Goal: Find specific page/section: Find specific page/section

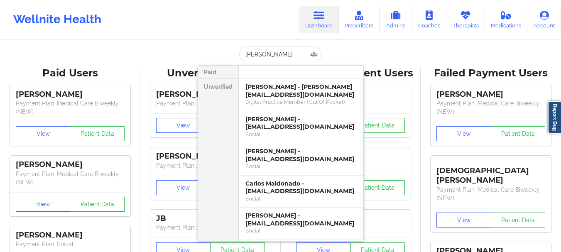
click at [259, 54] on input "[PERSON_NAME]" at bounding box center [280, 54] width 82 height 16
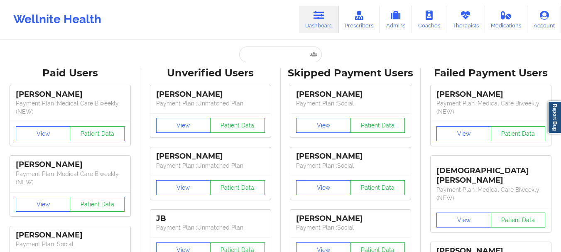
type input "[PERSON_NAME][EMAIL_ADDRESS][PERSON_NAME][DOMAIN_NAME]"
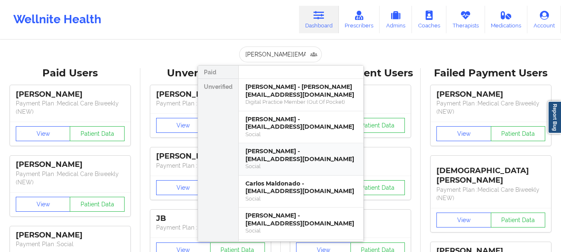
scroll to position [0, 17]
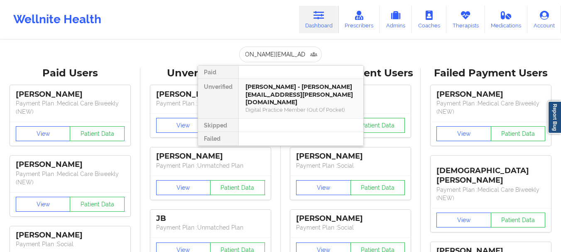
click at [304, 90] on div "[PERSON_NAME] - [PERSON_NAME][EMAIL_ADDRESS][PERSON_NAME][DOMAIN_NAME]" at bounding box center [300, 94] width 111 height 23
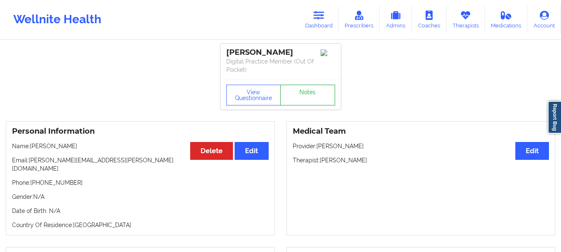
click at [290, 89] on link "Notes" at bounding box center [307, 95] width 55 height 21
click at [324, 24] on link "Dashboard" at bounding box center [319, 19] width 40 height 27
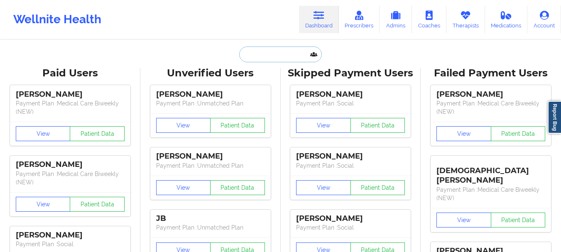
click at [300, 55] on input "text" at bounding box center [280, 54] width 82 height 16
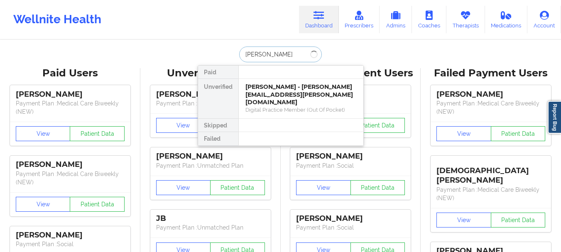
type input "[PERSON_NAME]"
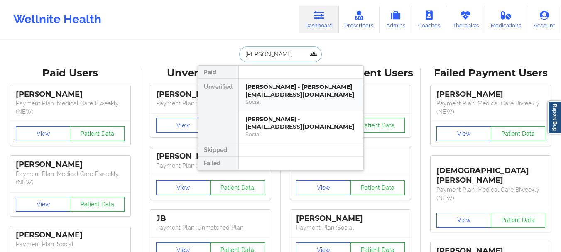
click at [302, 107] on div "[PERSON_NAME] - [PERSON_NAME][EMAIL_ADDRESS][DOMAIN_NAME] Social" at bounding box center [301, 95] width 124 height 32
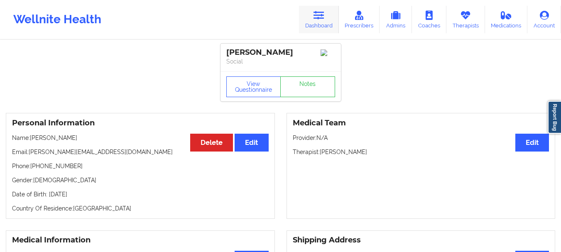
click at [320, 14] on icon at bounding box center [318, 15] width 11 height 9
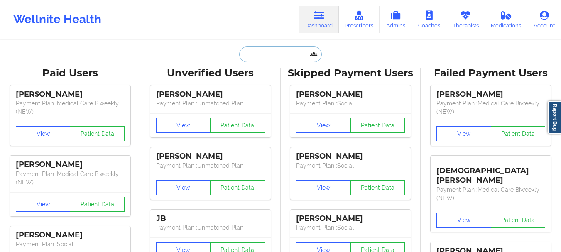
click at [267, 54] on input "text" at bounding box center [280, 54] width 82 height 16
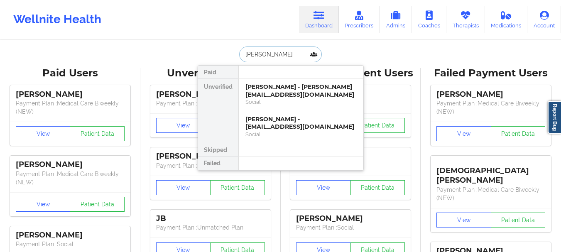
type input "[PERSON_NAME]"
click at [267, 132] on div "Social" at bounding box center [300, 134] width 111 height 7
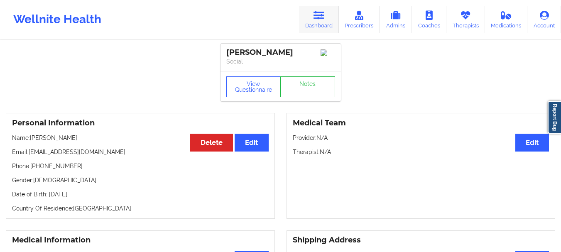
click at [311, 17] on link "Dashboard" at bounding box center [319, 19] width 40 height 27
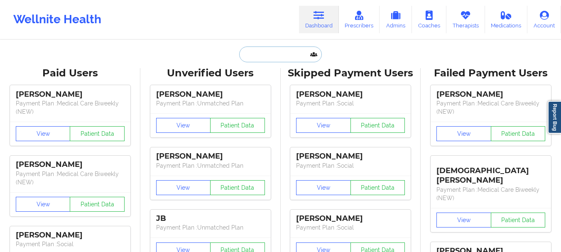
click at [274, 56] on input "text" at bounding box center [280, 54] width 82 height 16
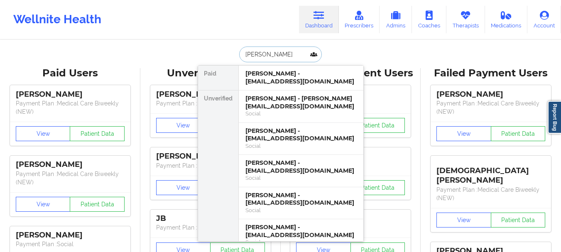
type input "[PERSON_NAME]"
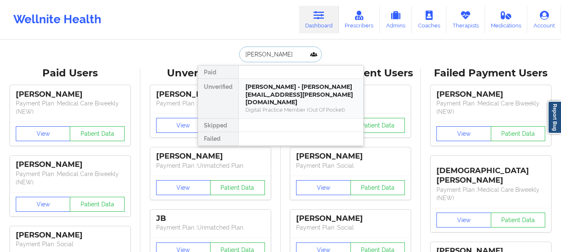
click at [312, 106] on div "Digital Practice Member (Out Of Pocket)" at bounding box center [300, 109] width 111 height 7
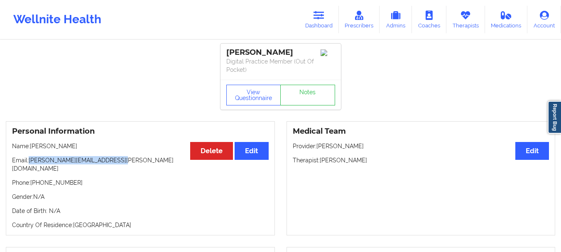
drag, startPoint x: 112, startPoint y: 161, endPoint x: 30, endPoint y: 163, distance: 82.2
click at [30, 163] on p "Email: [PERSON_NAME][EMAIL_ADDRESS][PERSON_NAME][DOMAIN_NAME]" at bounding box center [140, 164] width 256 height 17
copy p "[PERSON_NAME][EMAIL_ADDRESS][PERSON_NAME][DOMAIN_NAME]"
click at [314, 9] on link "Dashboard" at bounding box center [319, 19] width 40 height 27
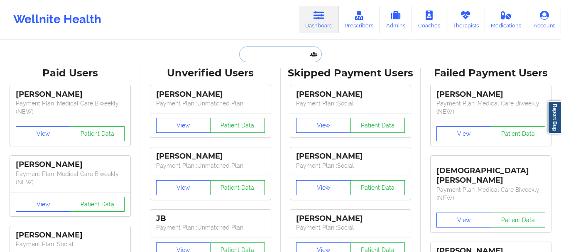
click at [289, 51] on input "text" at bounding box center [280, 54] width 82 height 16
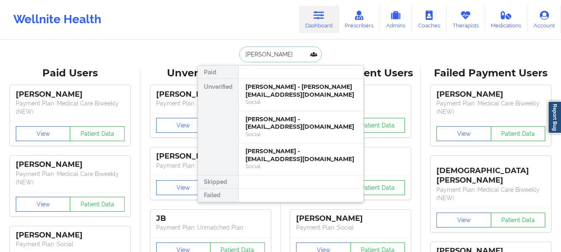
click at [253, 58] on input "[PERSON_NAME]" at bounding box center [280, 54] width 82 height 16
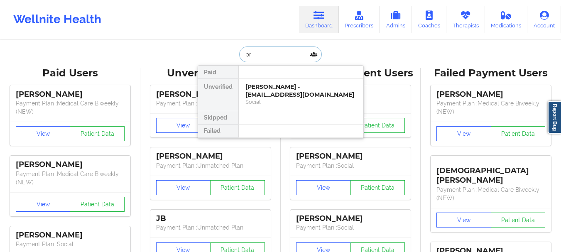
type input "b"
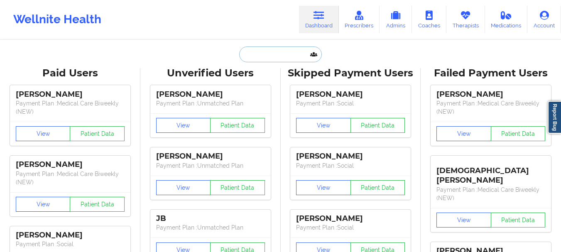
type input "v"
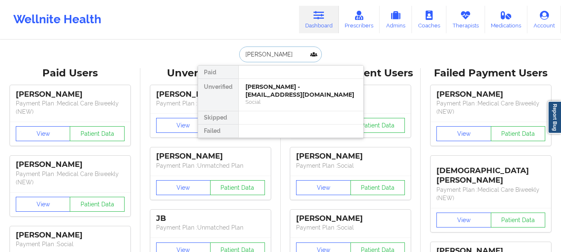
type input "[PERSON_NAME]"
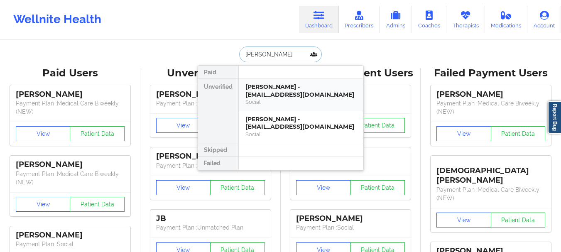
click at [290, 104] on div "Social" at bounding box center [300, 101] width 111 height 7
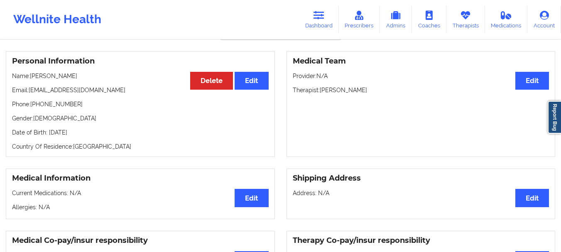
scroll to position [7, 0]
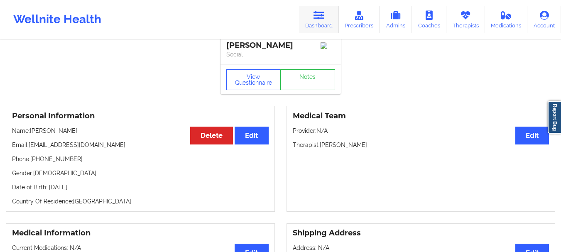
click at [328, 20] on link "Dashboard" at bounding box center [319, 19] width 40 height 27
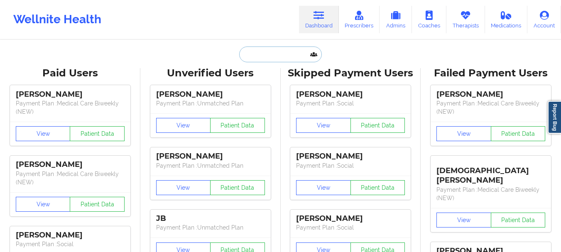
click at [270, 54] on input "text" at bounding box center [280, 54] width 82 height 16
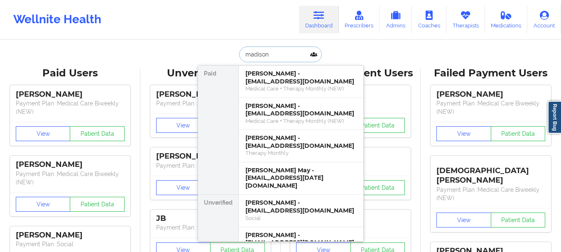
type input "madison"
